Goal: Communication & Community: Answer question/provide support

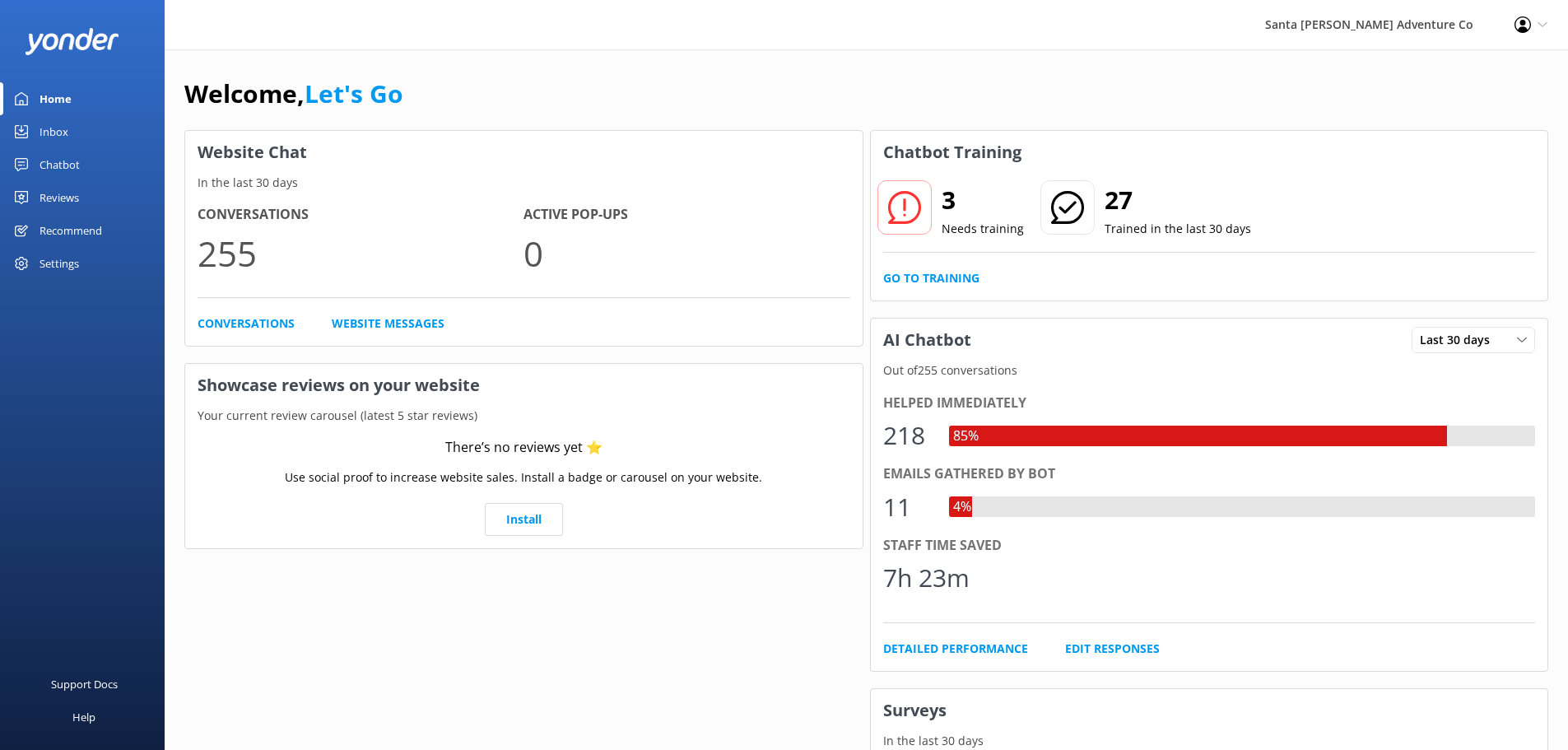
click at [64, 129] on div "Inbox" at bounding box center [53, 132] width 28 height 33
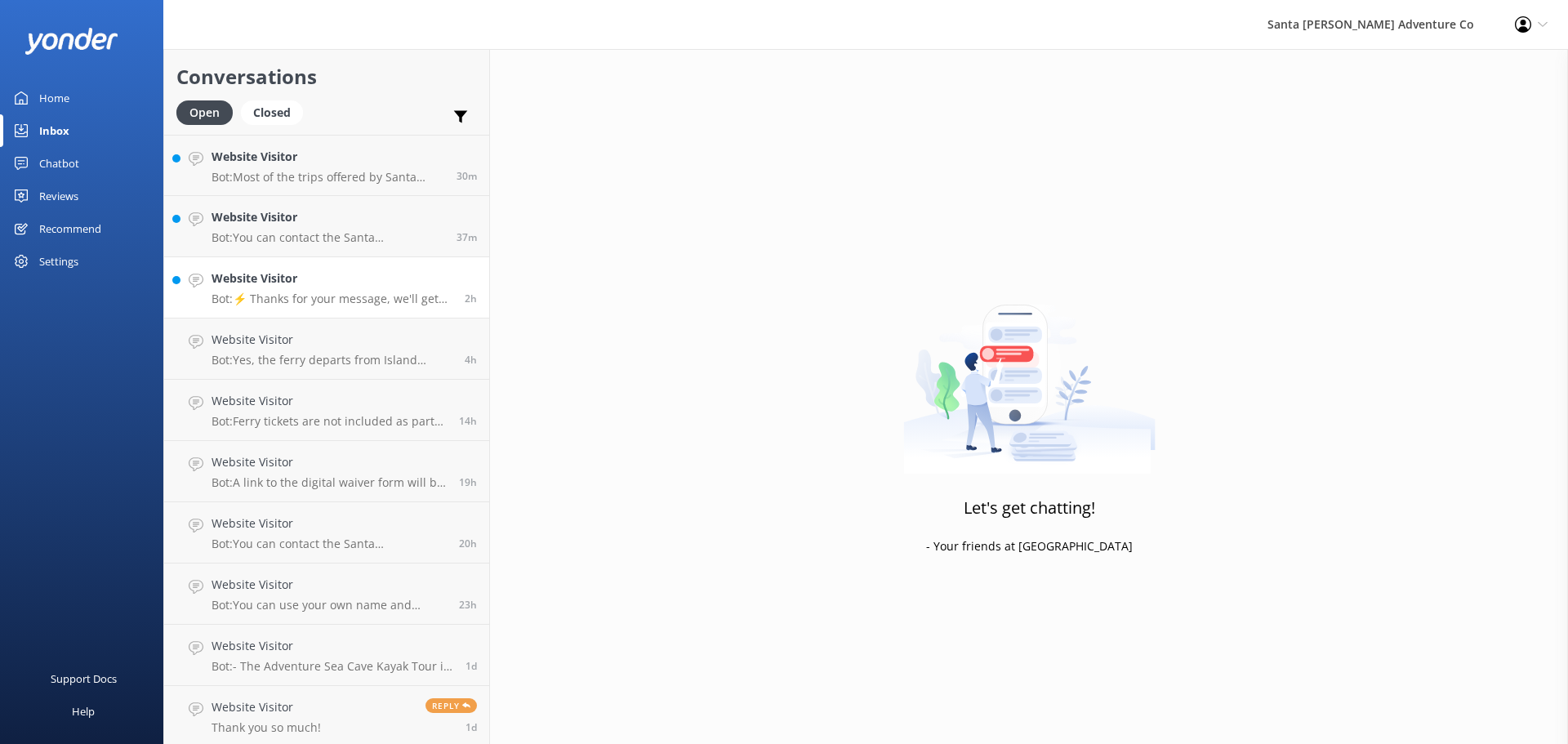
click at [297, 313] on link "Website Visitor Bot: ⚡ Thanks for your message, we'll get back to you as soon a…" at bounding box center [326, 288] width 325 height 61
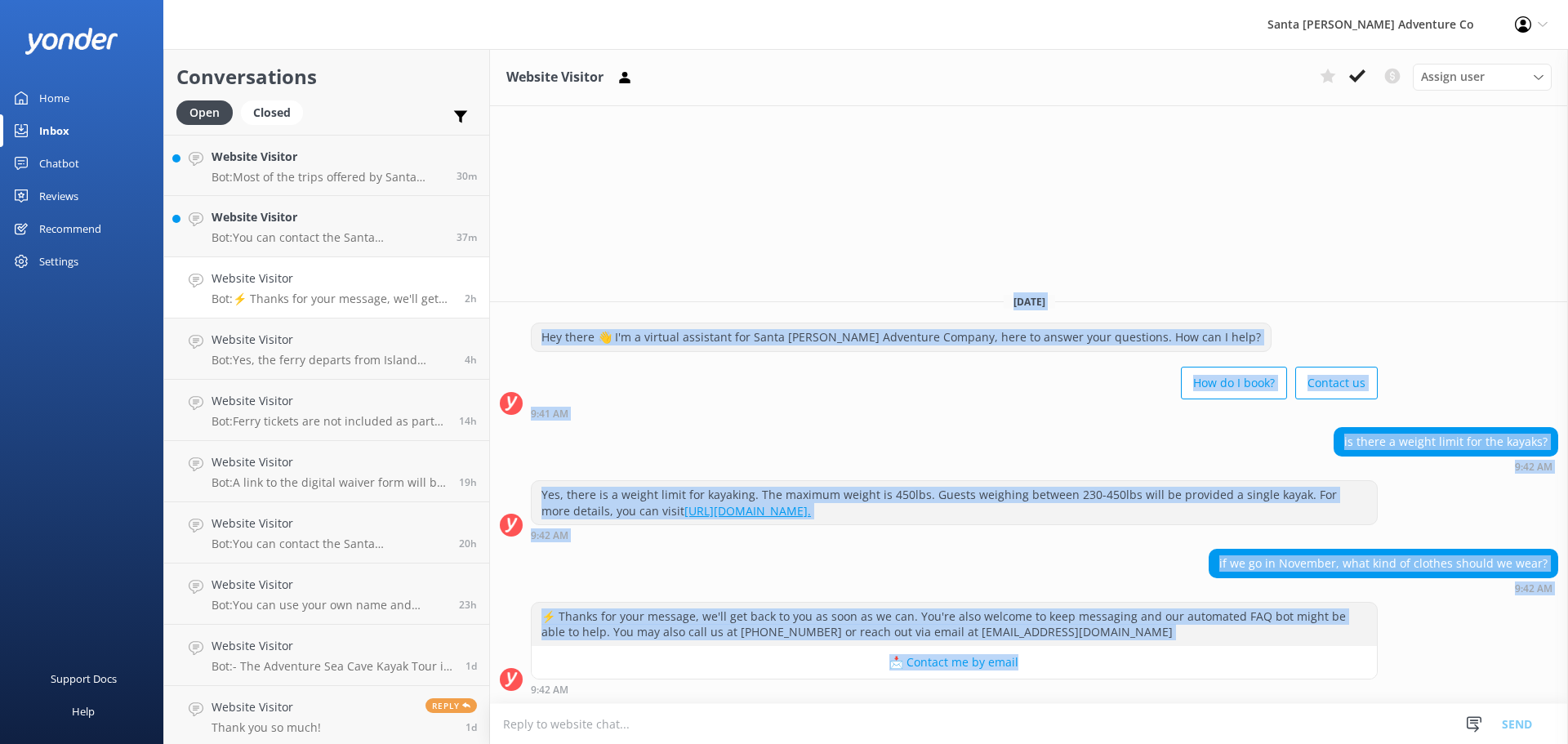
drag, startPoint x: 1410, startPoint y: 657, endPoint x: 743, endPoint y: 254, distance: 779.3
click at [743, 254] on div "Website Visitor Assign user Will [PERSON_NAME] [PERSON_NAME] Let's Go Gabe [DAT…" at bounding box center [1028, 396] width 1077 height 695
drag, startPoint x: 1249, startPoint y: 620, endPoint x: 744, endPoint y: 235, distance: 635.0
click at [744, 235] on div "Website Visitor Assign user Will [PERSON_NAME] [PERSON_NAME] Let's Go Gabe [DAT…" at bounding box center [1028, 396] width 1077 height 695
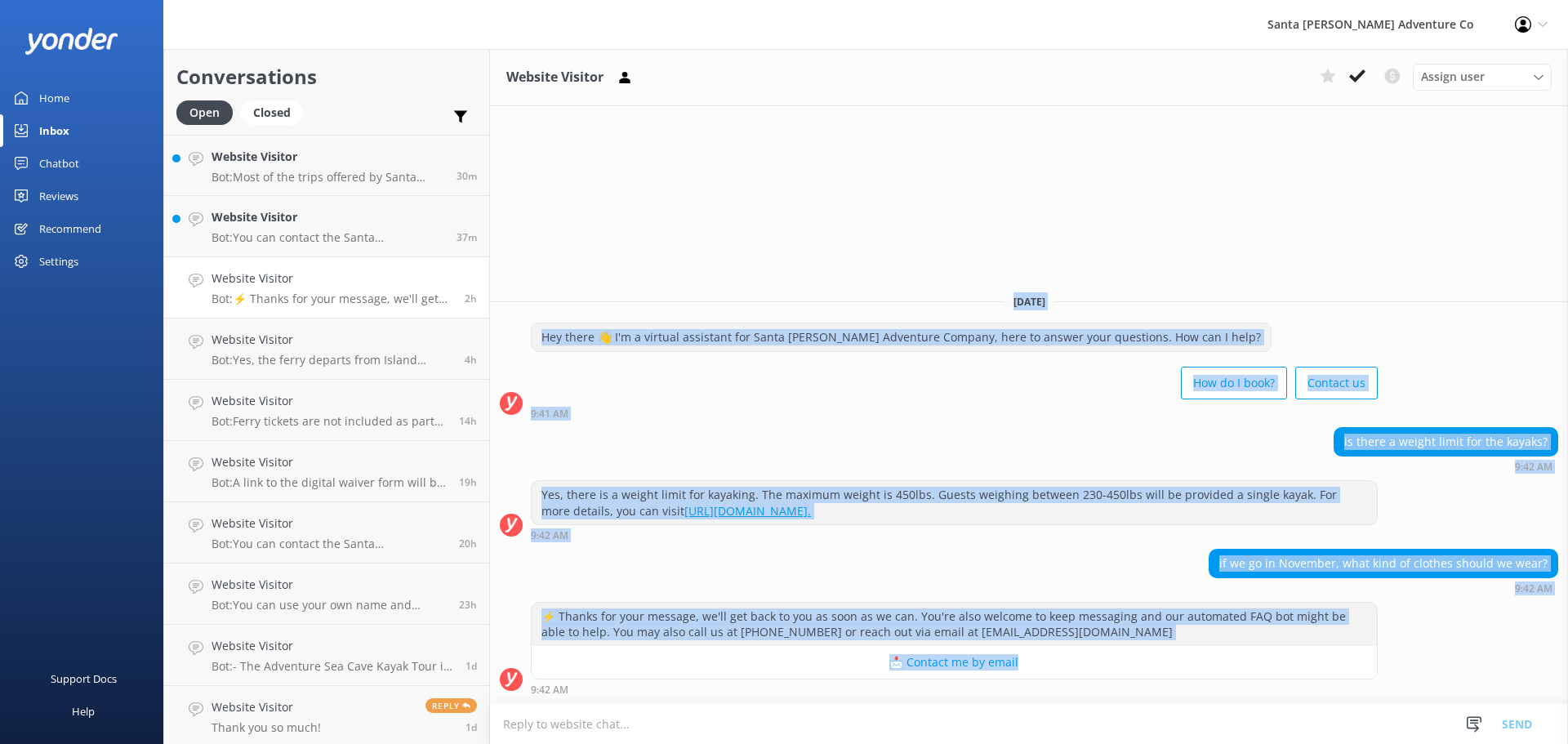
click at [744, 235] on div "Website Visitor Assign user Will [PERSON_NAME] [PERSON_NAME] Let's Go Gabe [DAT…" at bounding box center [1028, 396] width 1077 height 695
drag, startPoint x: 1167, startPoint y: 479, endPoint x: 1408, endPoint y: 689, distance: 319.7
click at [1408, 689] on div "Website Visitor Assign user Will [PERSON_NAME] [PERSON_NAME] Let's Go Gabe [DAT…" at bounding box center [1028, 396] width 1077 height 695
click at [1411, 655] on div "⚡ Thanks for your message, we'll get back to you as soon as we can. You're also…" at bounding box center [1028, 648] width 1077 height 93
click at [1417, 695] on div "⚡ Thanks for your message, we'll get back to you as soon as we can. You're also…" at bounding box center [1028, 652] width 1077 height 101
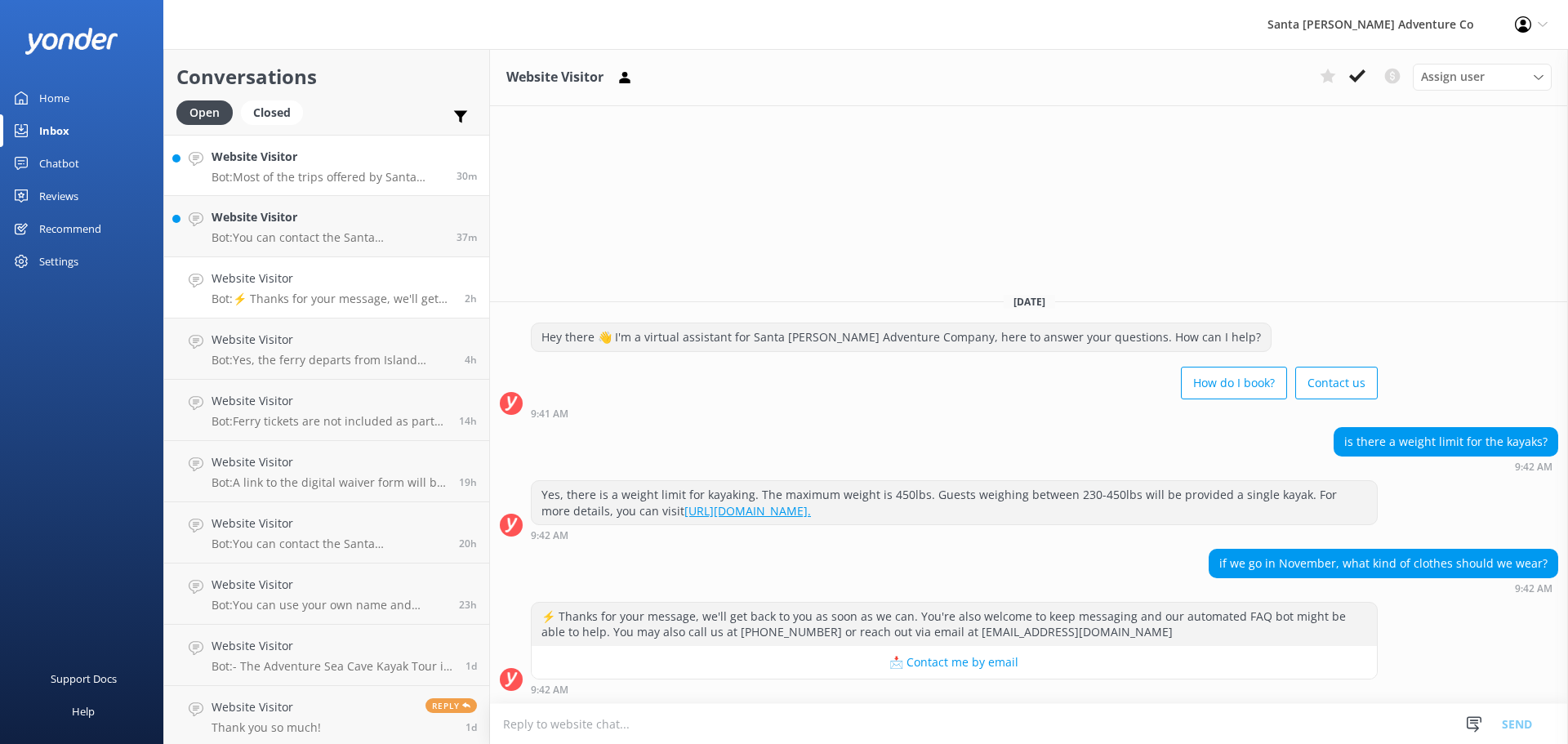
click at [241, 193] on link "Website Visitor Bot: Most of the trips offered by Santa [PERSON_NAME] Adventure…" at bounding box center [326, 165] width 325 height 61
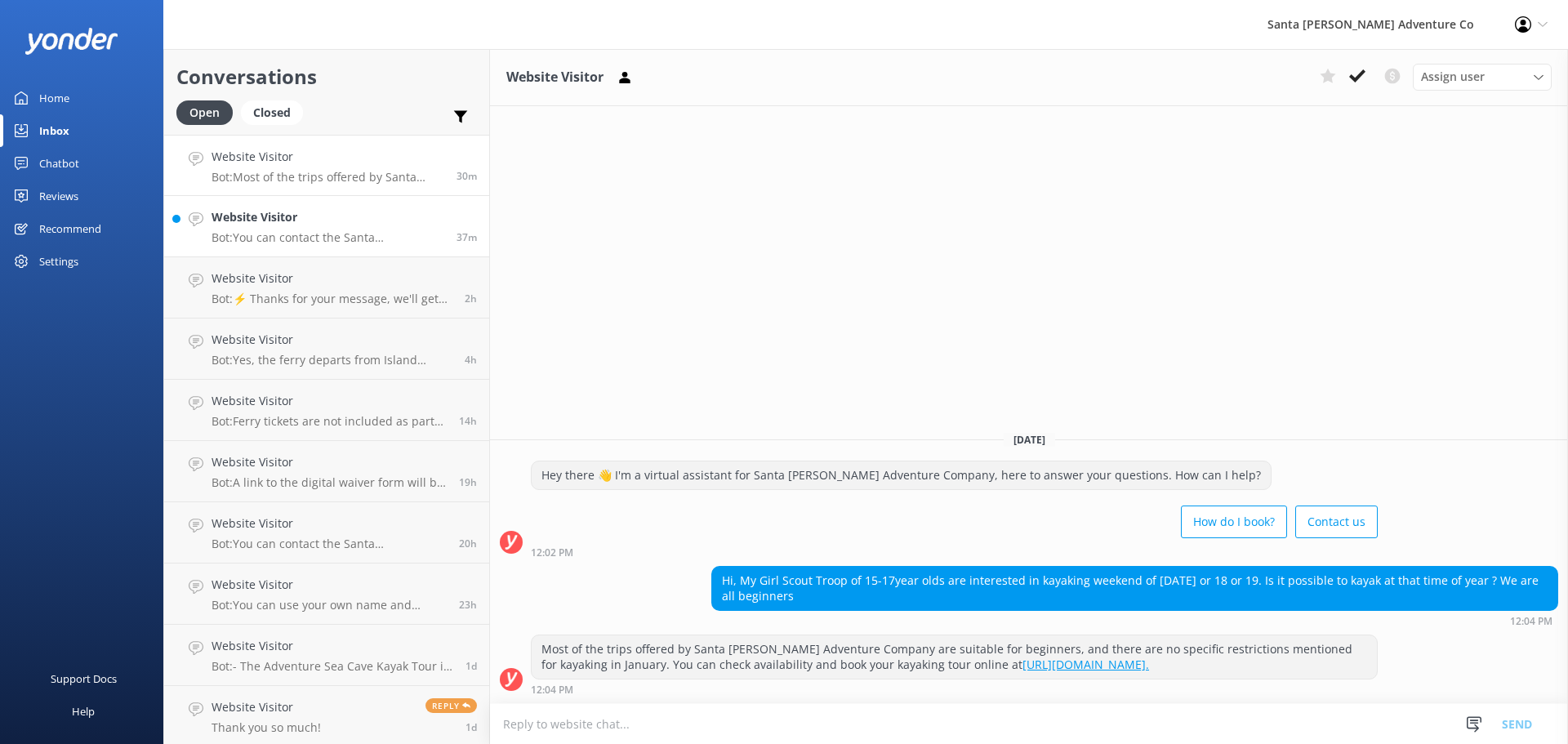
click at [248, 220] on h4 "Website Visitor" at bounding box center [328, 218] width 233 height 18
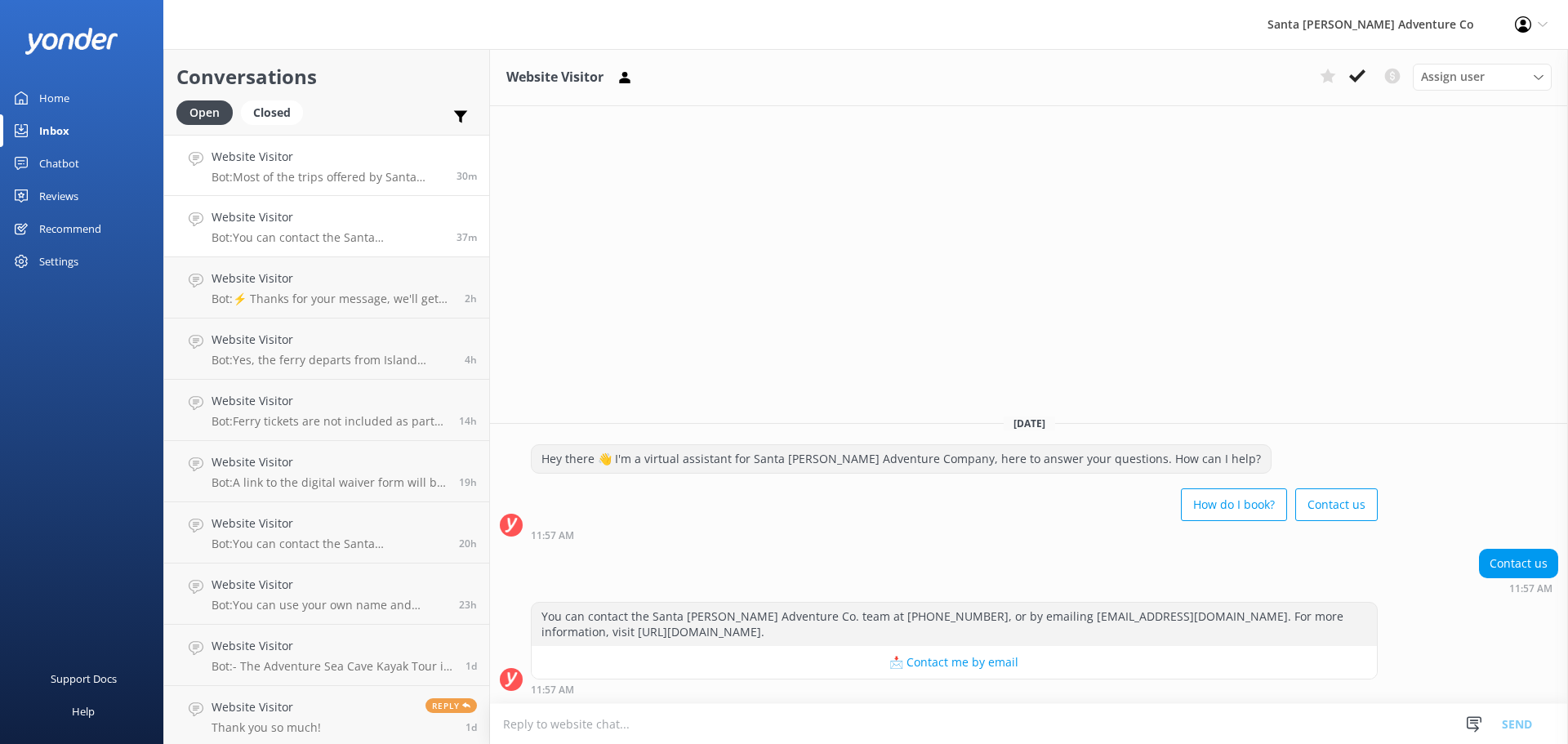
click at [239, 172] on p "Bot: Most of the trips offered by Santa [PERSON_NAME] Adventure Company are sui…" at bounding box center [328, 178] width 233 height 15
